Goal: Information Seeking & Learning: Learn about a topic

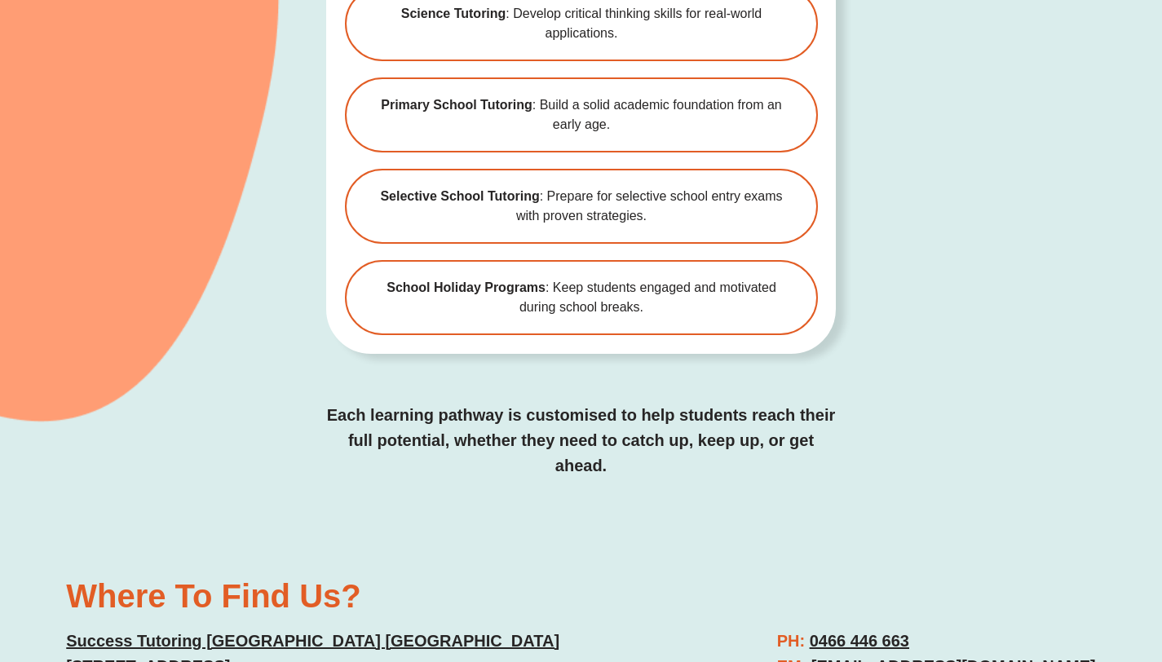
scroll to position [3990, 0]
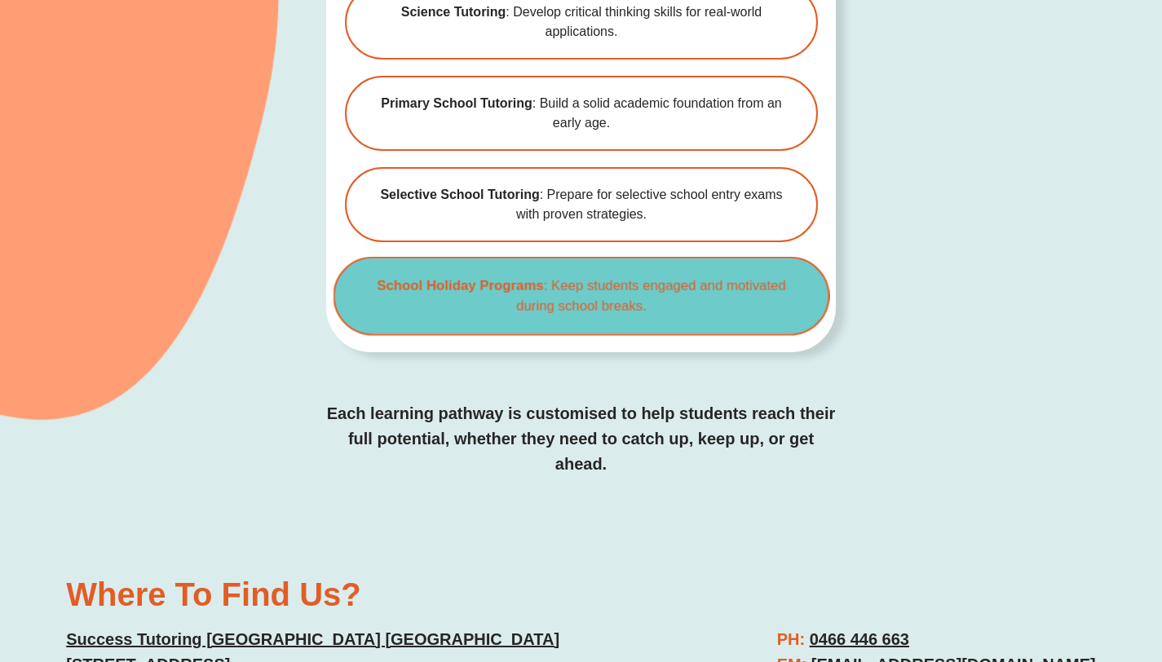
click at [519, 276] on span "School Holiday Programs : Keep students engaged and motivated during school bre…" at bounding box center [581, 296] width 442 height 41
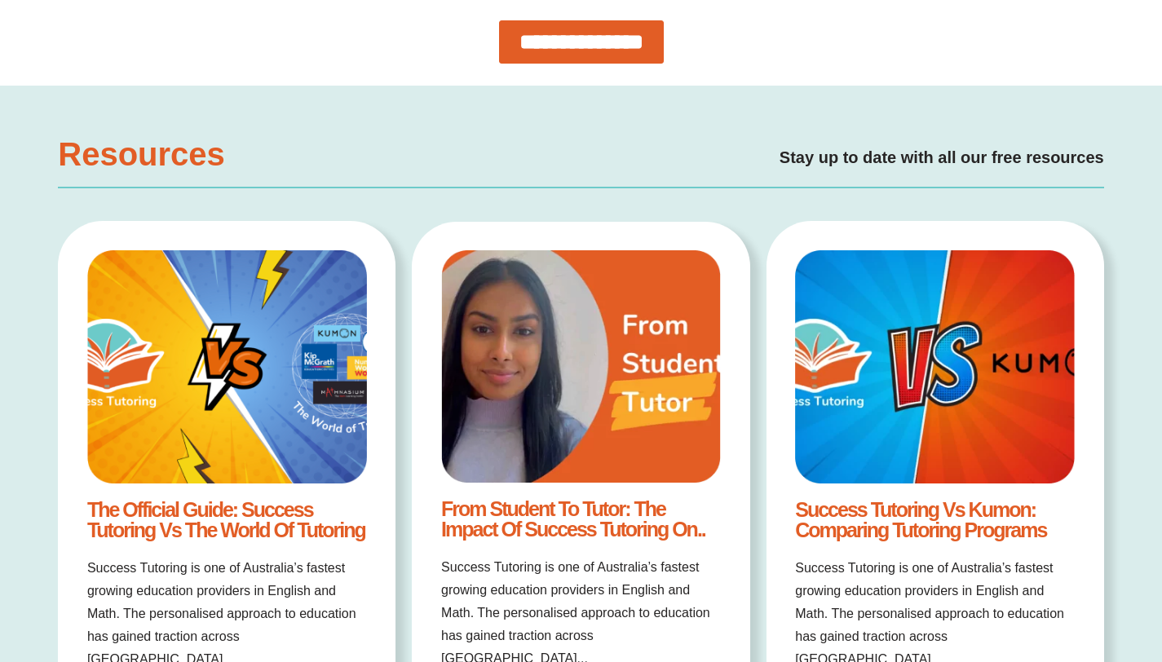
scroll to position [3056, 0]
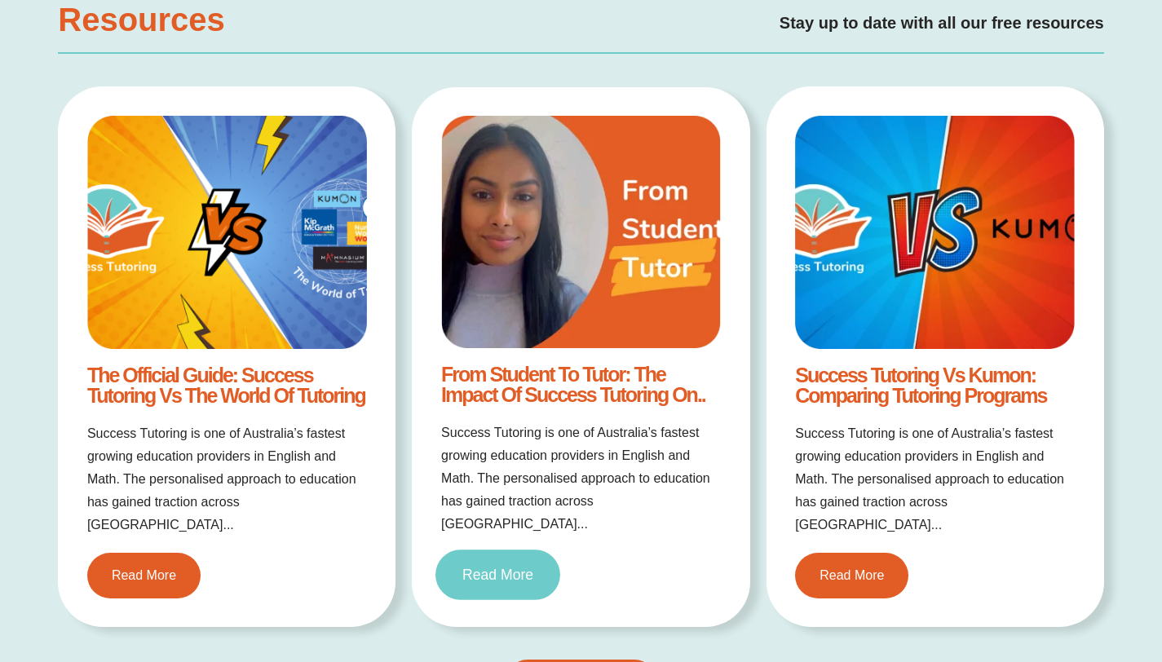
click at [532, 568] on span "Read More" at bounding box center [497, 575] width 71 height 15
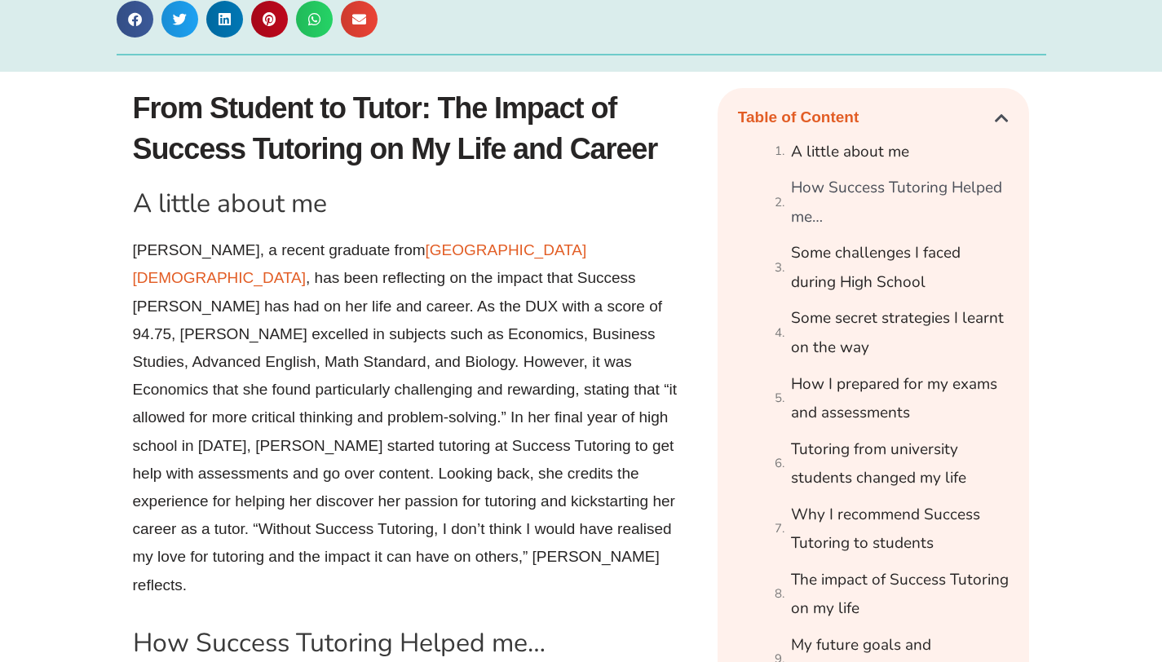
scroll to position [882, 0]
